Goal: Entertainment & Leisure: Consume media (video, audio)

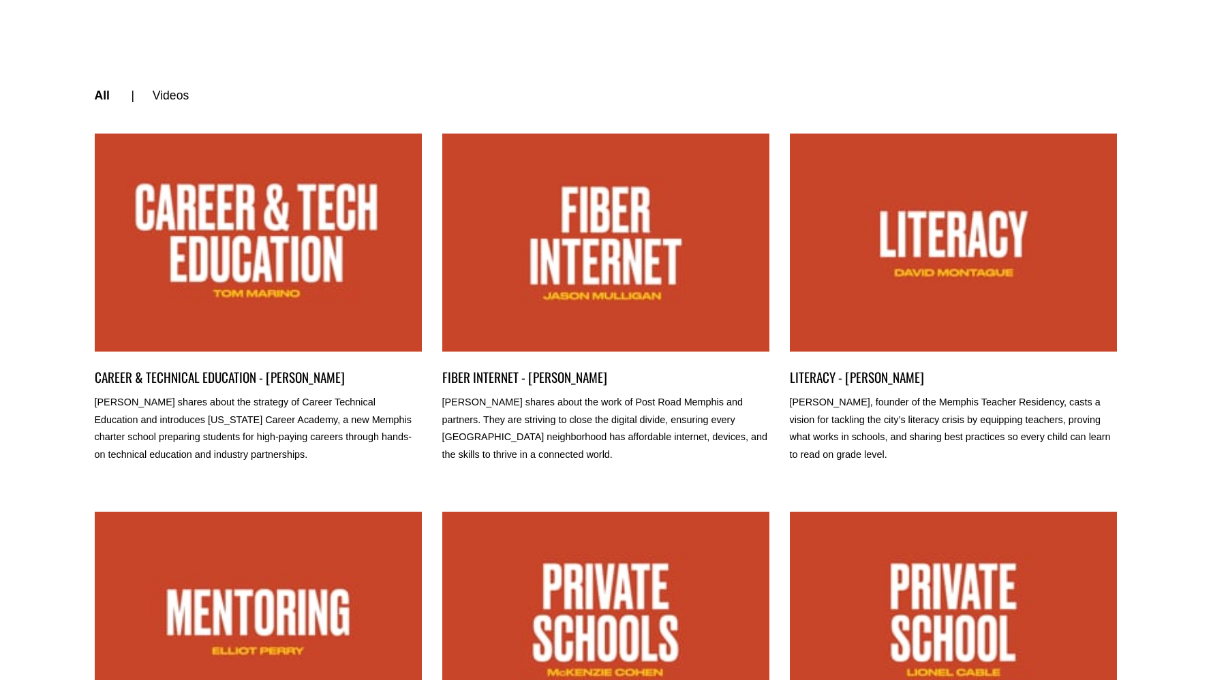
click at [596, 271] on link "FIBER INTERNET - JASON MULLIGAN" at bounding box center [605, 243] width 327 height 218
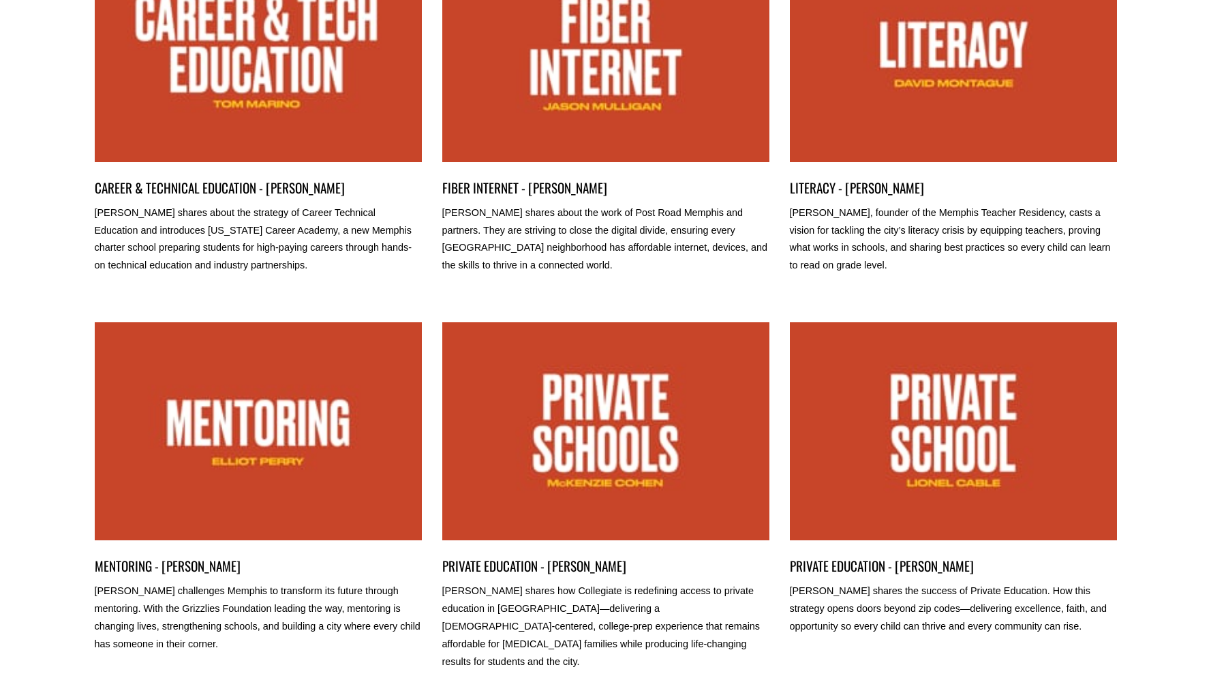
scroll to position [197, 0]
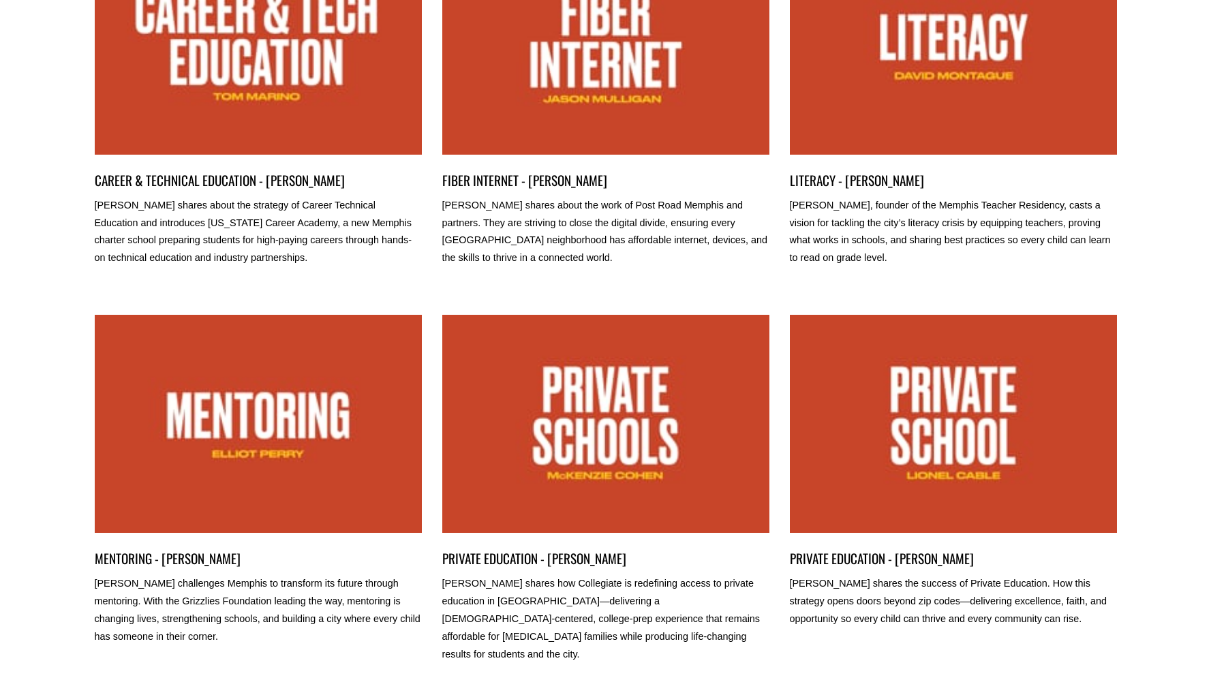
click at [924, 91] on link "LITERACY - DAVID MONTAGUE" at bounding box center [953, 46] width 327 height 218
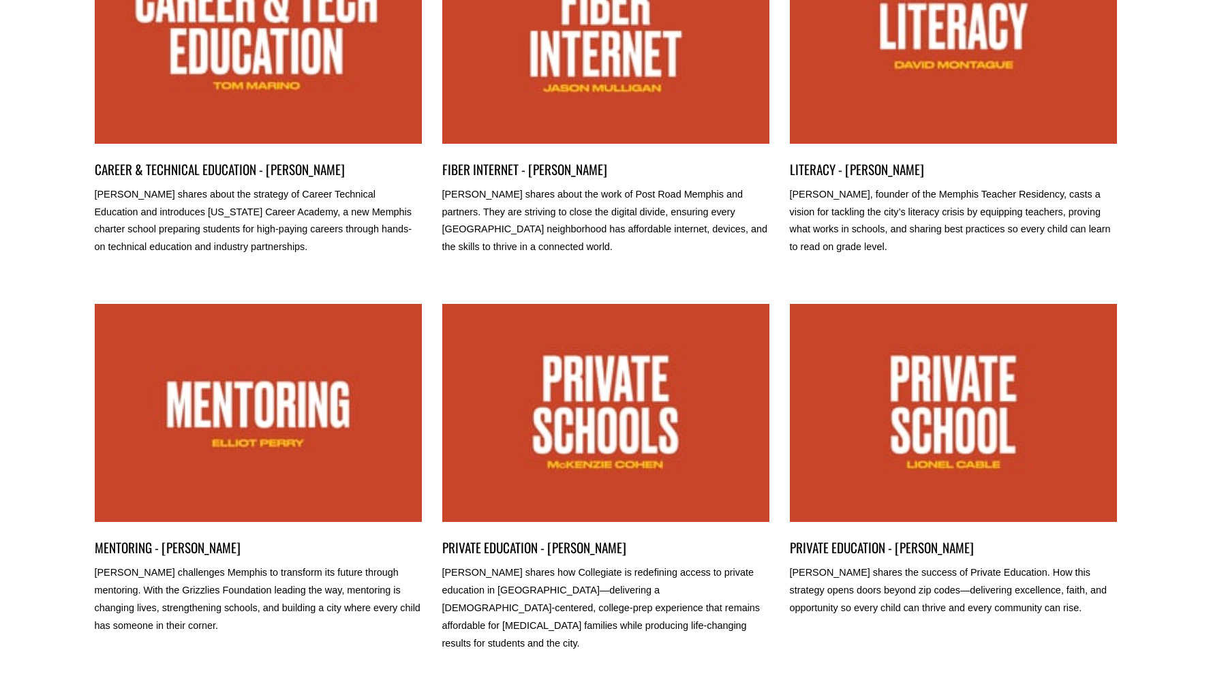
scroll to position [209, 0]
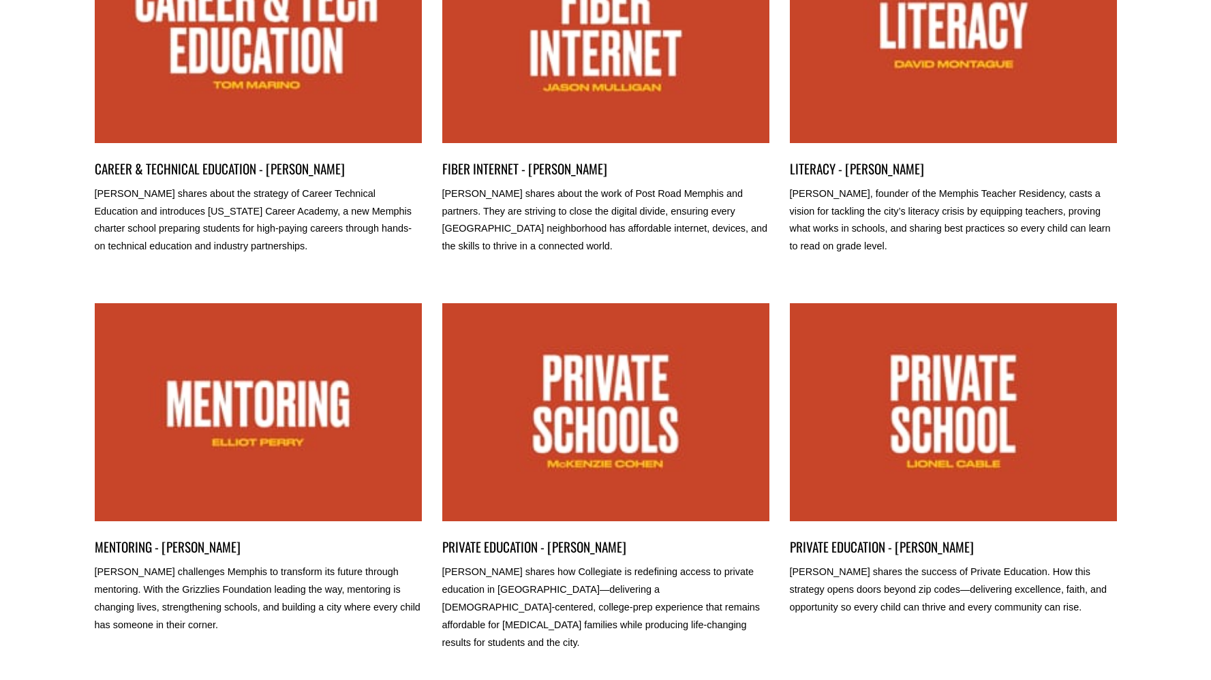
click at [565, 449] on link "PRIVATE EDUCATION - MCKENZIE COHEN" at bounding box center [605, 412] width 327 height 218
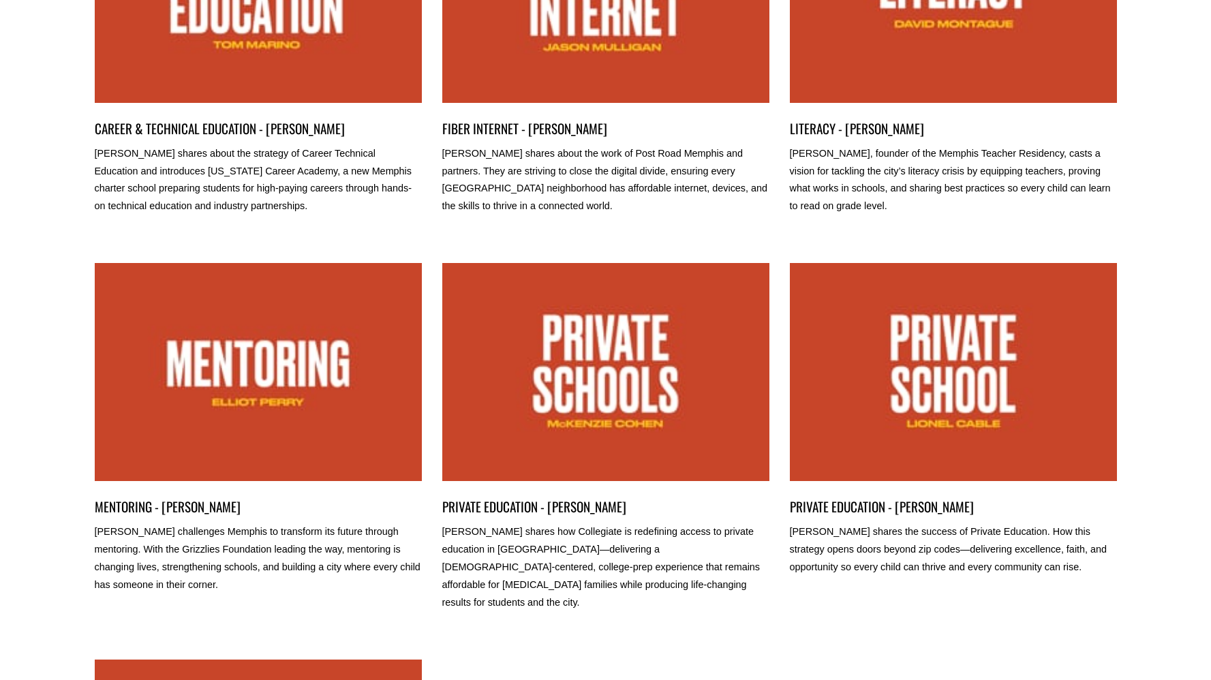
scroll to position [250, 0]
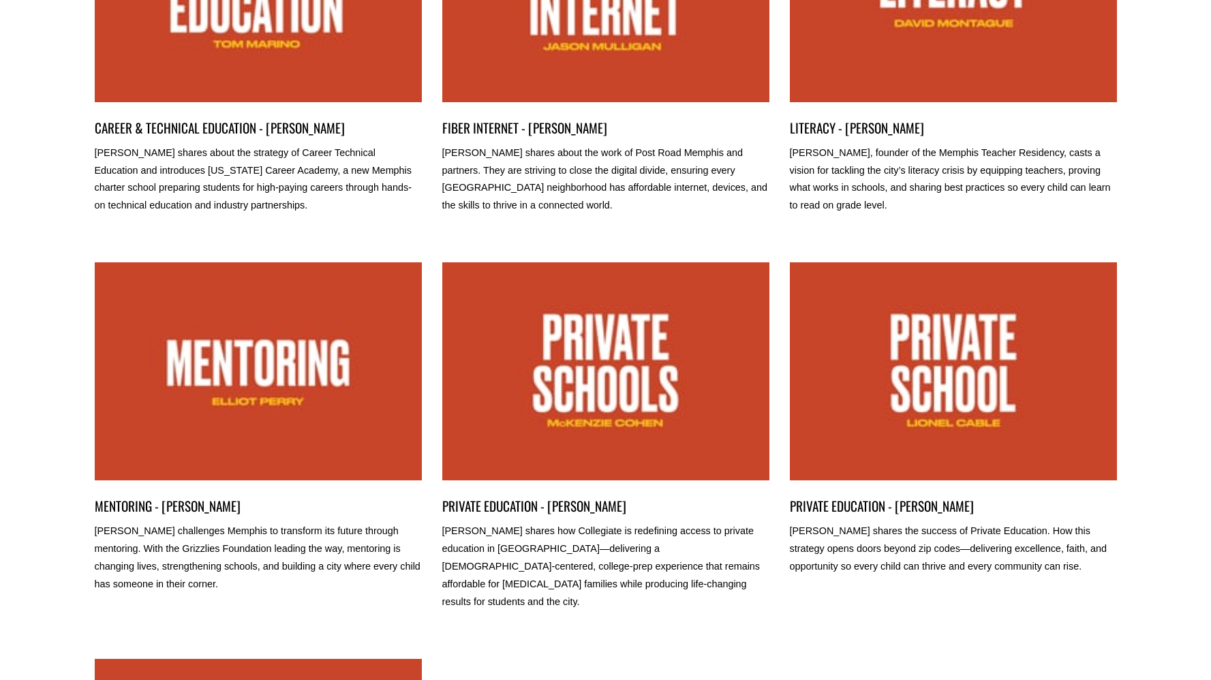
click at [956, 391] on link "PRIVATE EDUCATION - LIONEL CABLE" at bounding box center [953, 371] width 327 height 218
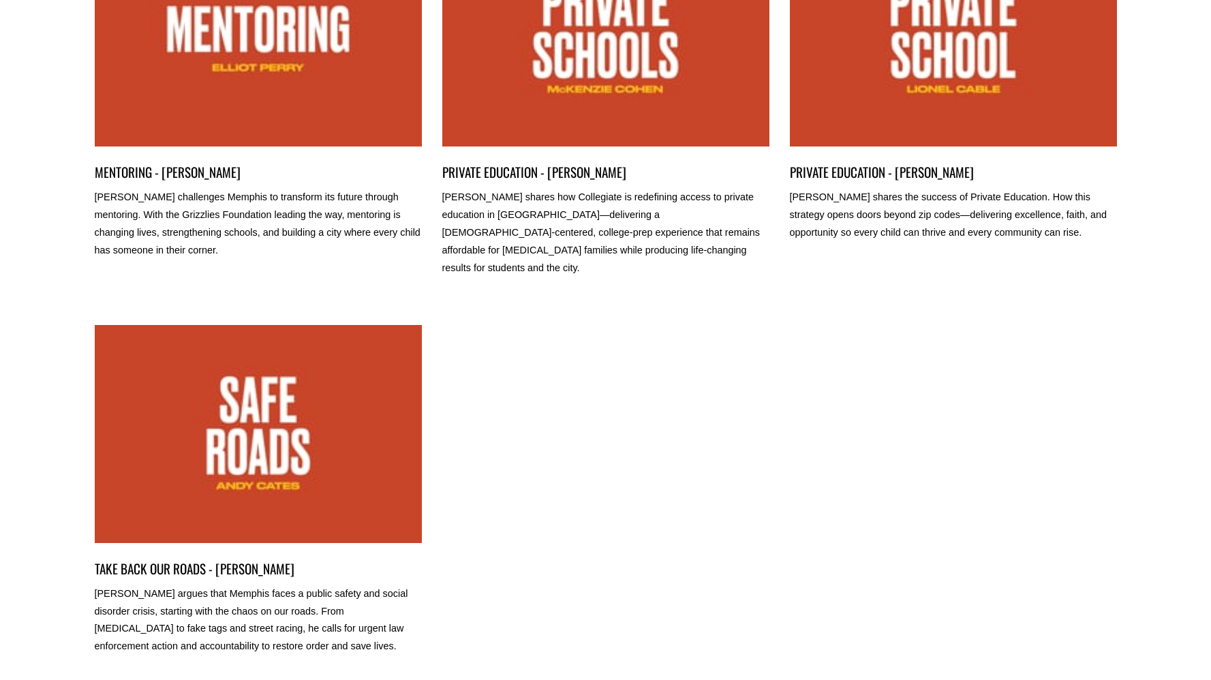
scroll to position [597, 0]
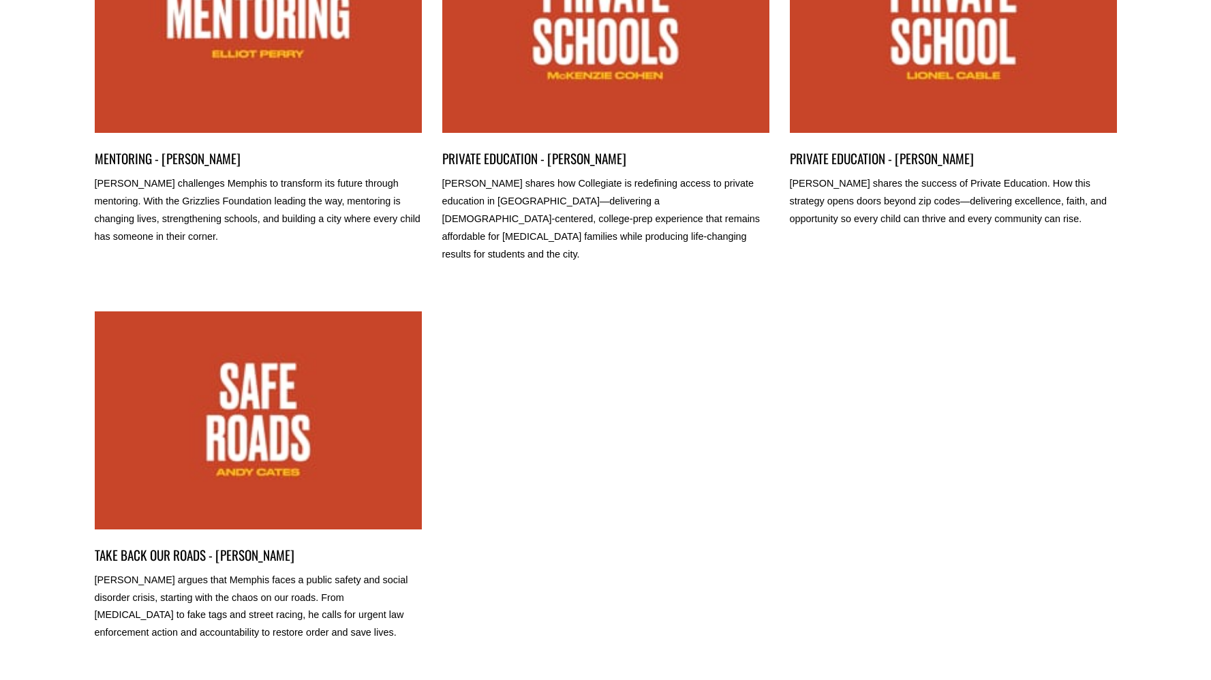
click at [238, 442] on link "TAKE BACK OUR ROADS - ANDY CATES" at bounding box center [258, 421] width 327 height 218
